Goal: Task Accomplishment & Management: Use online tool/utility

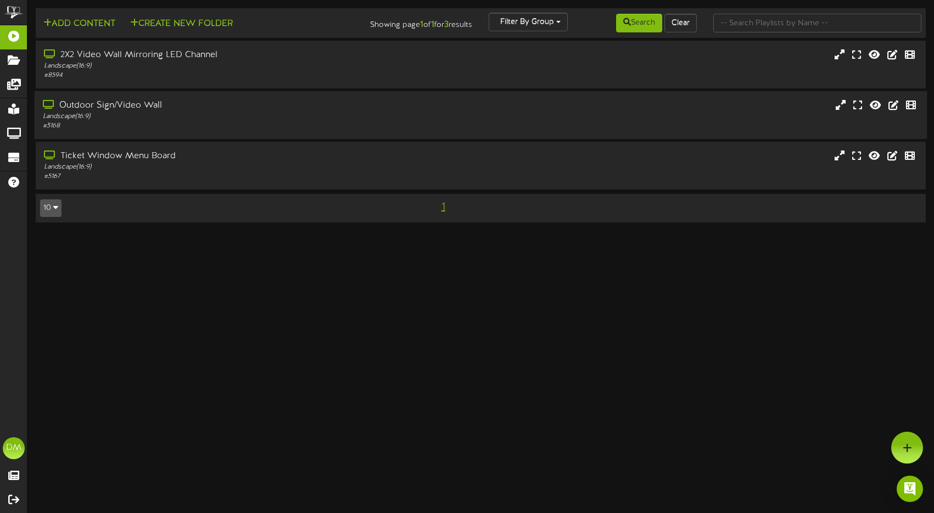
click at [194, 103] on div "Outdoor Sign/Video Wall" at bounding box center [220, 105] width 355 height 13
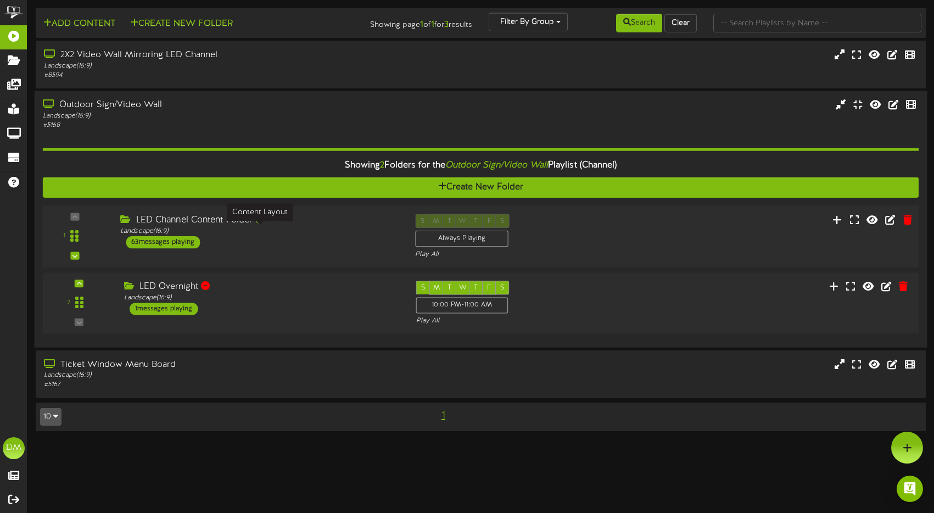
click at [242, 234] on div "Landscape ( 16:9 )" at bounding box center [259, 231] width 278 height 9
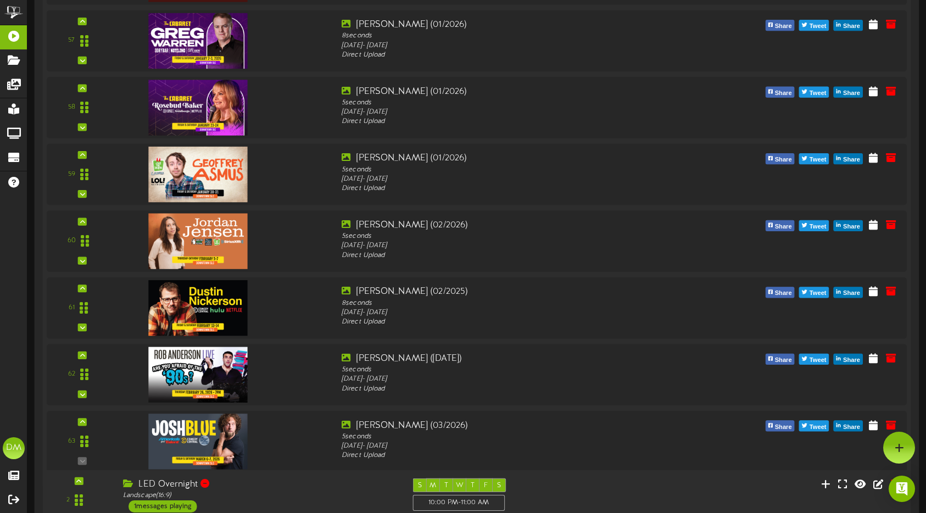
scroll to position [3934, 0]
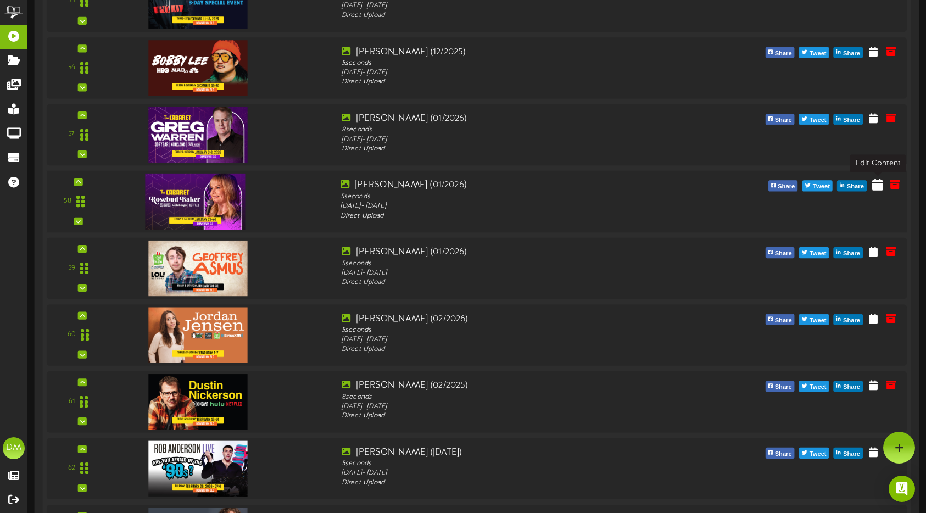
click at [883, 188] on button at bounding box center [878, 186] width 18 height 18
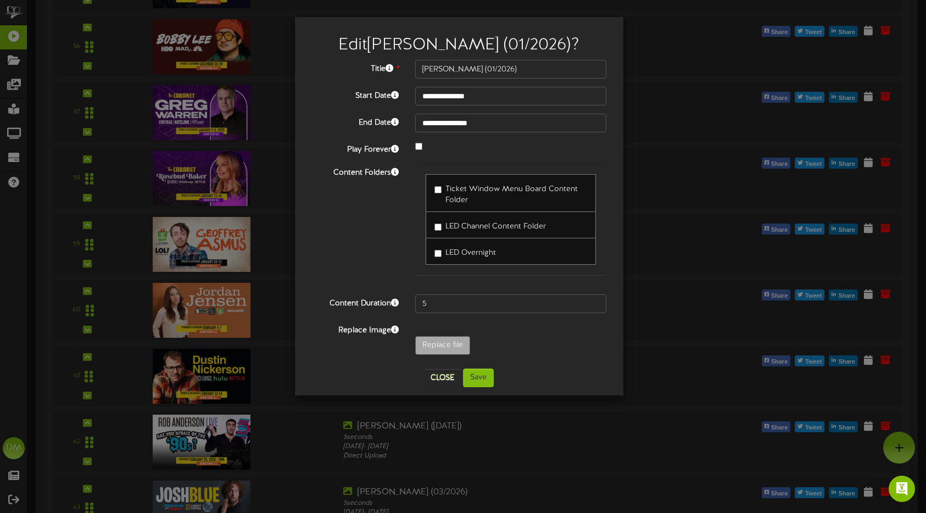
click at [434, 241] on div "LED Overnight" at bounding box center [510, 251] width 171 height 27
type input "**********"
type input "W-Billboard-RosebudBaker_CAB-012026"
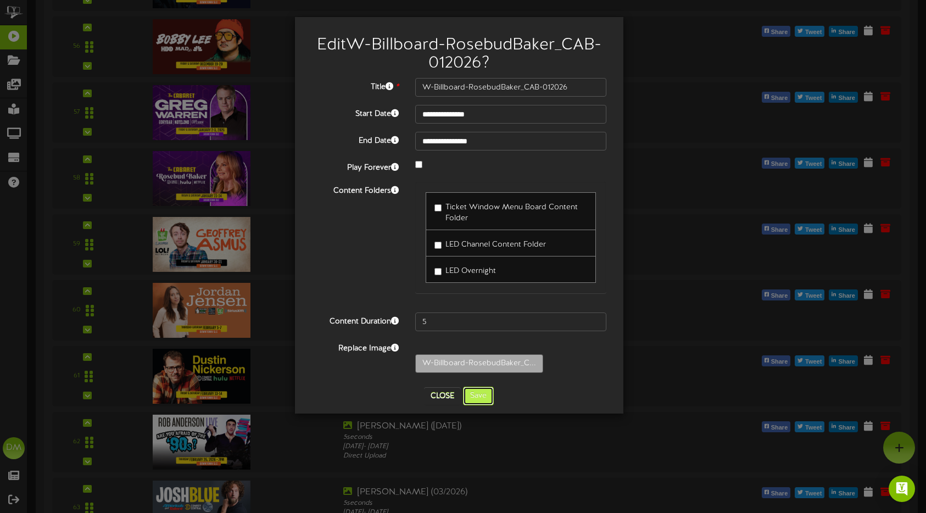
click at [485, 393] on button "Save" at bounding box center [478, 396] width 31 height 19
